Goal: Information Seeking & Learning: Check status

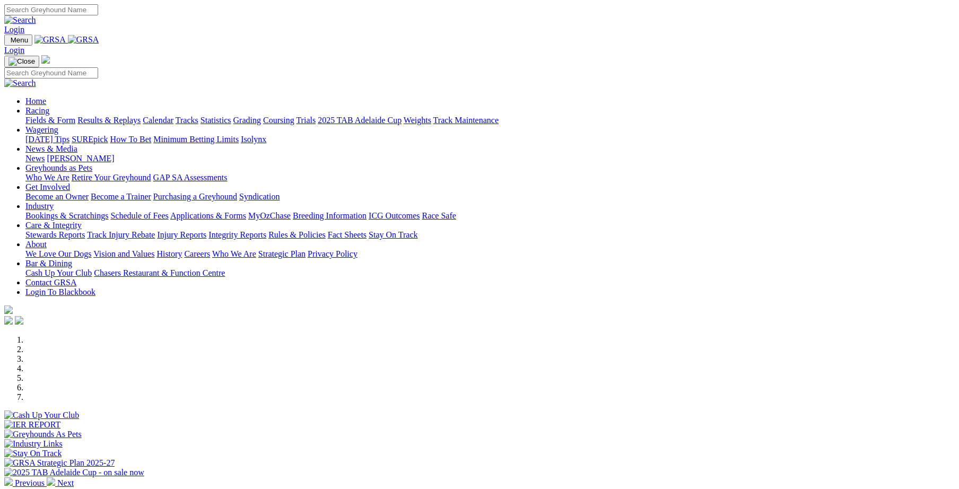
scroll to position [219, 0]
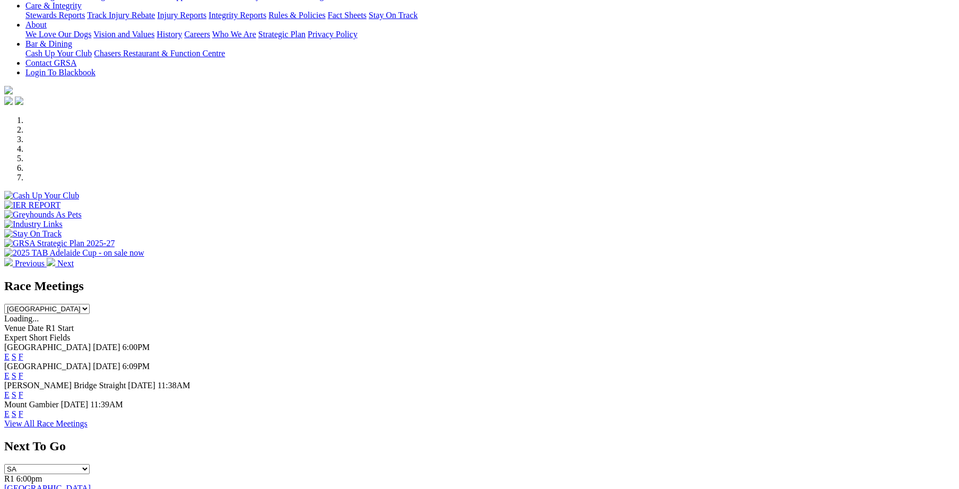
click at [23, 352] on link "F" at bounding box center [21, 356] width 5 height 9
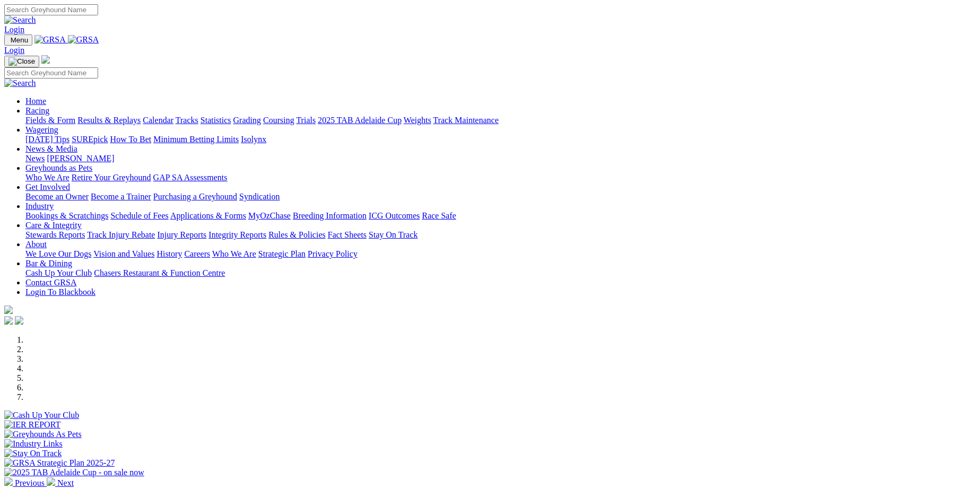
click at [266, 230] on link "Integrity Reports" at bounding box center [237, 234] width 58 height 9
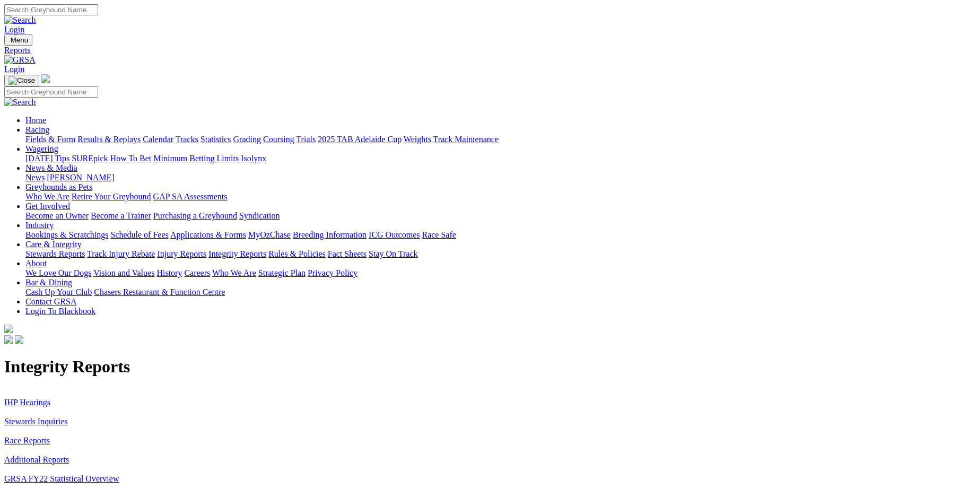
click at [68, 417] on link "Stewards Inquiries" at bounding box center [36, 421] width 64 height 9
